Goal: Task Accomplishment & Management: Use online tool/utility

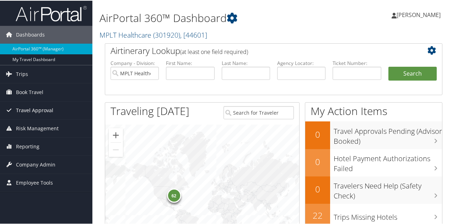
click at [28, 109] on span "Travel Approval" at bounding box center [34, 110] width 37 height 18
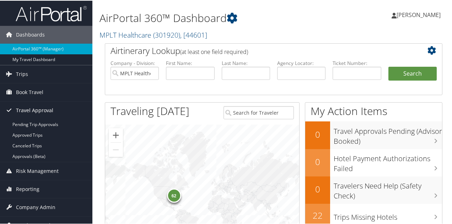
click at [28, 109] on span "Travel Approval" at bounding box center [34, 110] width 37 height 18
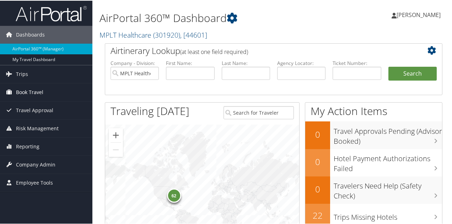
click at [21, 89] on span "Book Travel" at bounding box center [29, 92] width 27 height 18
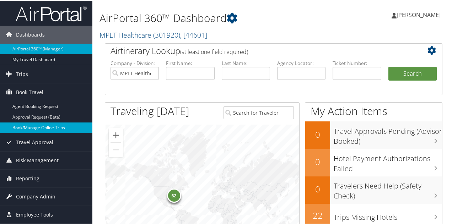
click at [27, 128] on link "Book/Manage Online Trips" at bounding box center [46, 127] width 92 height 11
